Goal: Information Seeking & Learning: Learn about a topic

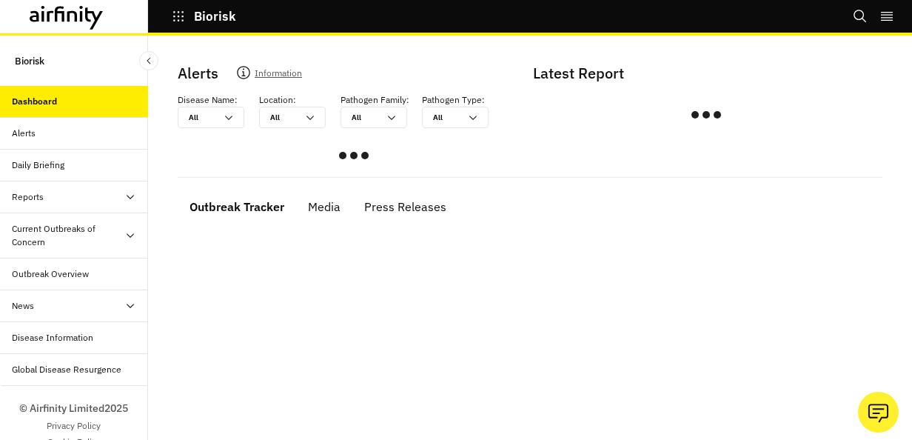
click at [124, 198] on icon at bounding box center [130, 197] width 12 height 12
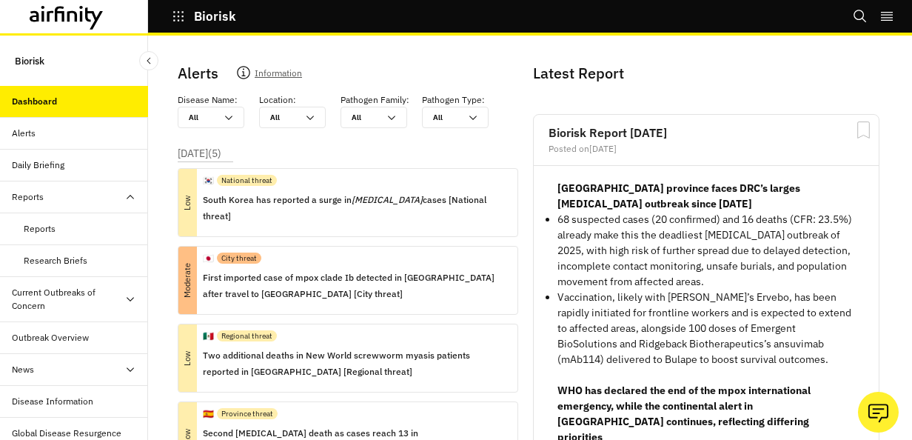
click at [39, 226] on div "Reports" at bounding box center [40, 228] width 32 height 13
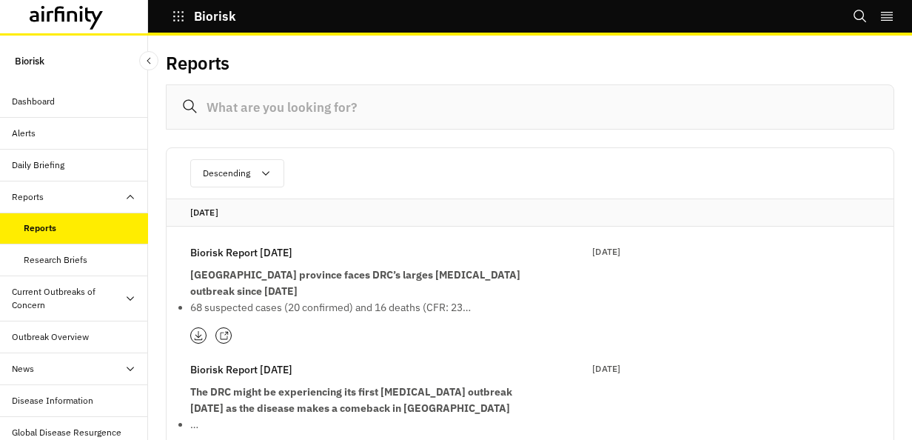
click at [253, 107] on input at bounding box center [530, 106] width 729 height 45
type input "i"
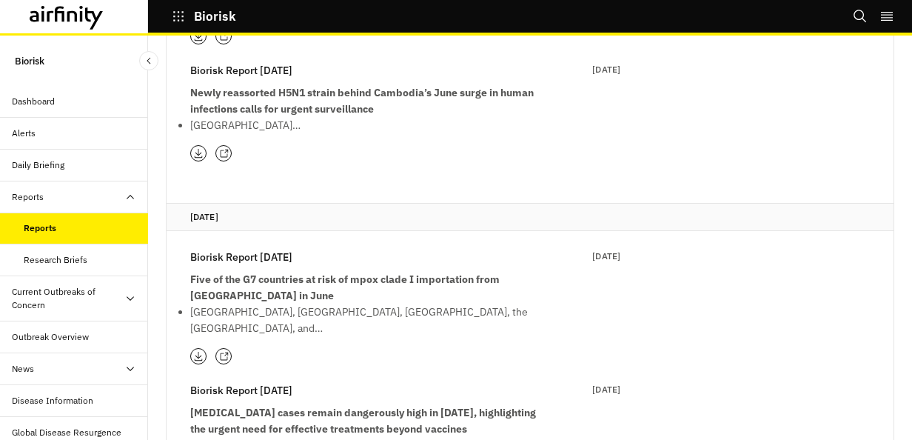
scroll to position [1518, 0]
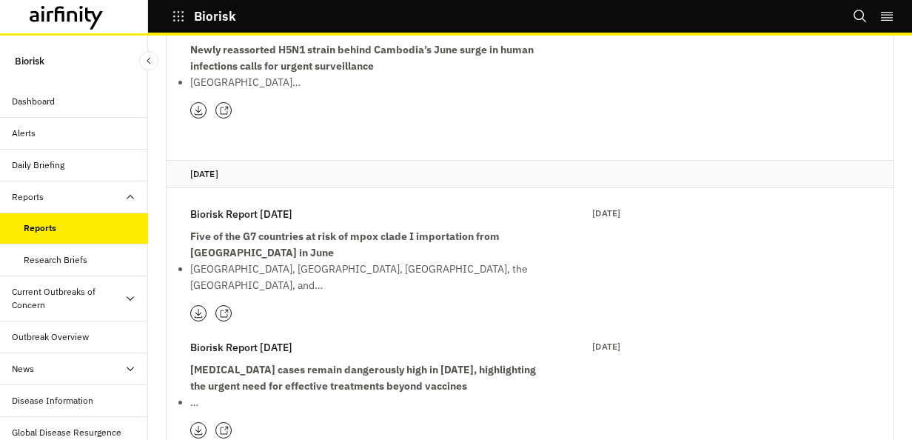
type input "[MEDICAL_DATA]"
click at [70, 256] on div "Research Briefs" at bounding box center [56, 259] width 64 height 13
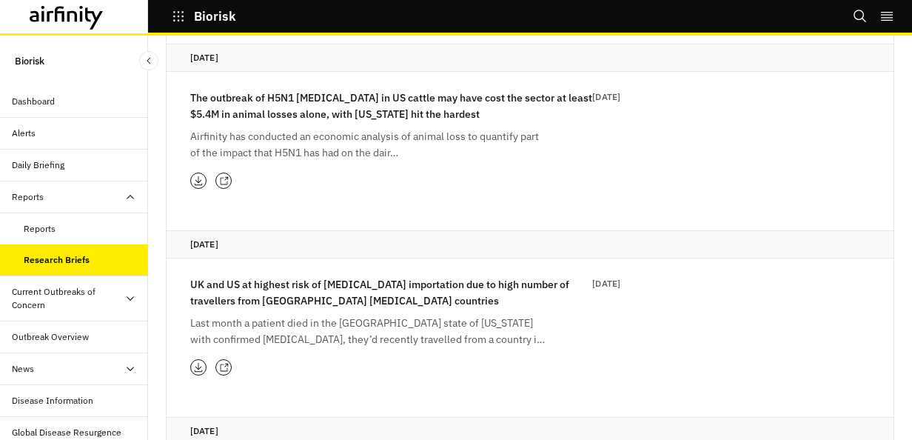
scroll to position [370, 0]
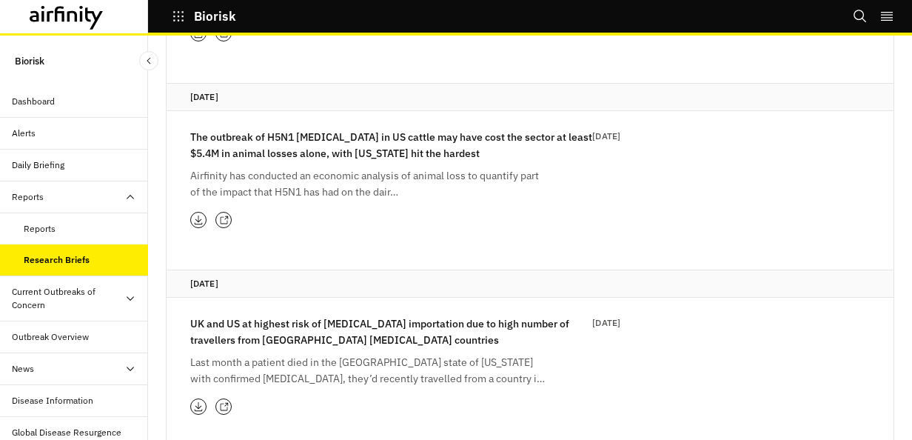
click at [81, 296] on div "Current Outbreaks of Concern" at bounding box center [68, 298] width 113 height 27
click at [73, 332] on div "[MEDICAL_DATA]" at bounding box center [59, 336] width 70 height 13
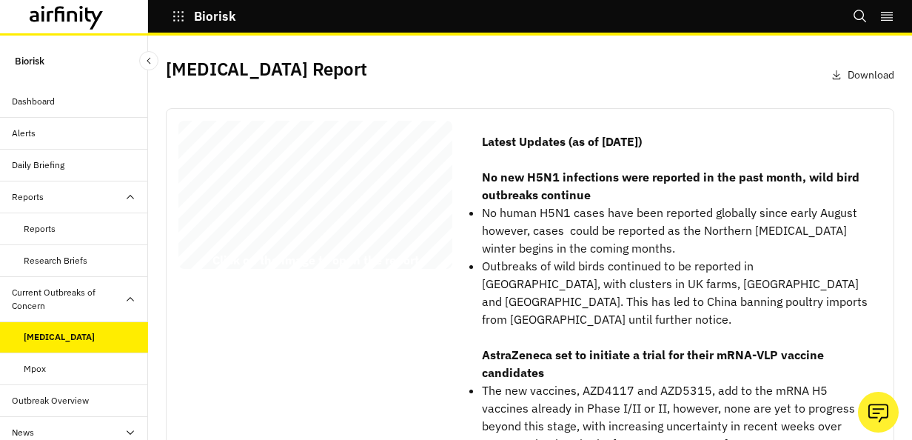
click at [326, 213] on div "[MEDICAL_DATA] Report [DATE] © 2025 Airfinity – Private & Co nfidential Last up…" at bounding box center [315, 198] width 274 height 154
